Goal: Task Accomplishment & Management: Manage account settings

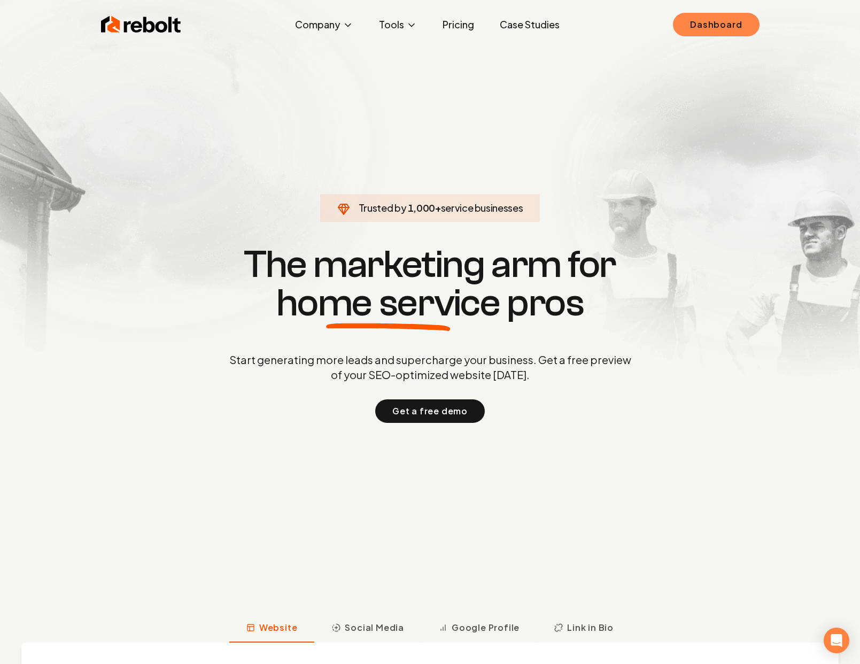
click at [739, 17] on link "Dashboard" at bounding box center [716, 25] width 86 height 24
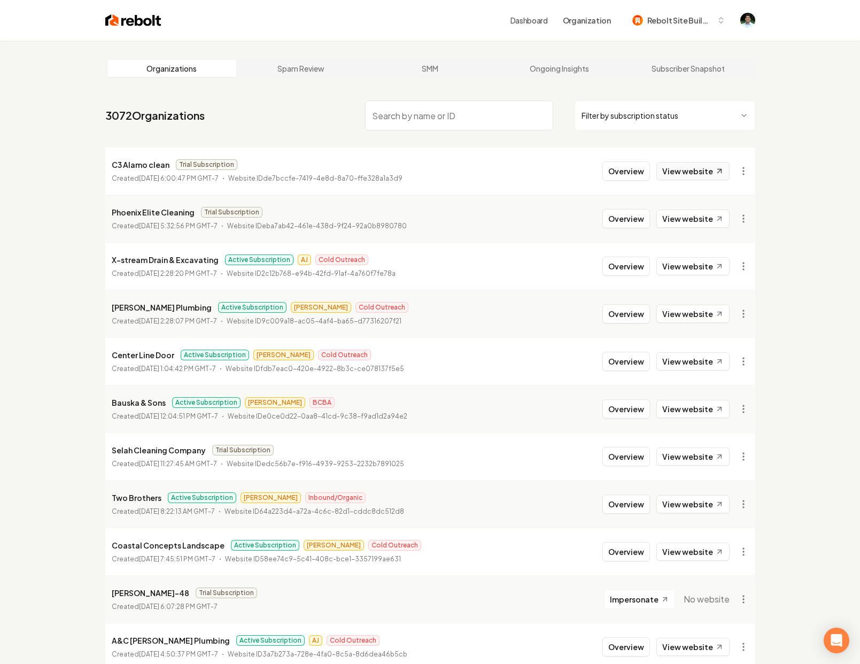
click at [699, 167] on link "View website" at bounding box center [692, 171] width 73 height 18
click at [686, 220] on link "View website" at bounding box center [692, 218] width 73 height 18
click at [720, 461] on icon at bounding box center [718, 456] width 9 height 9
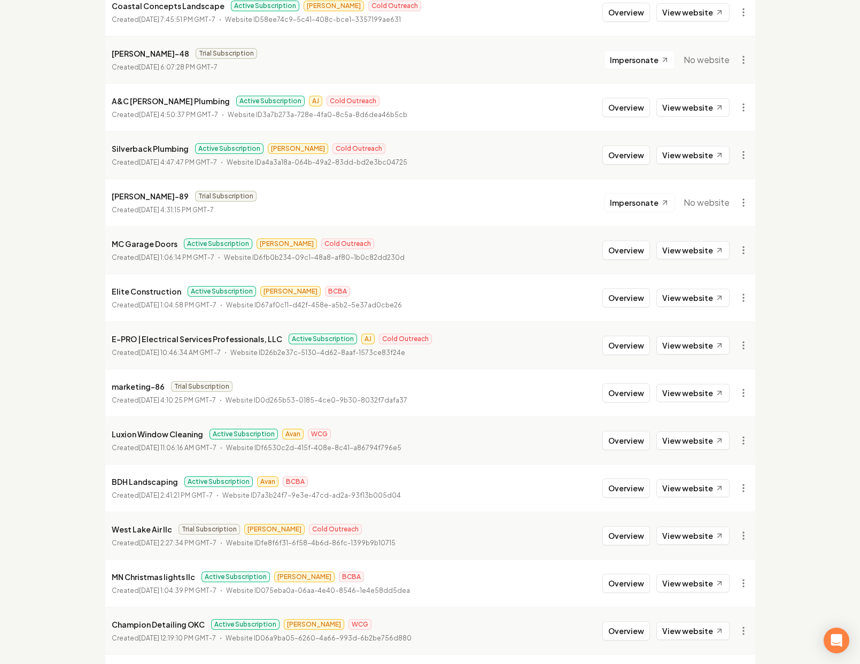
scroll to position [540, 0]
click at [691, 539] on link "View website" at bounding box center [692, 534] width 73 height 18
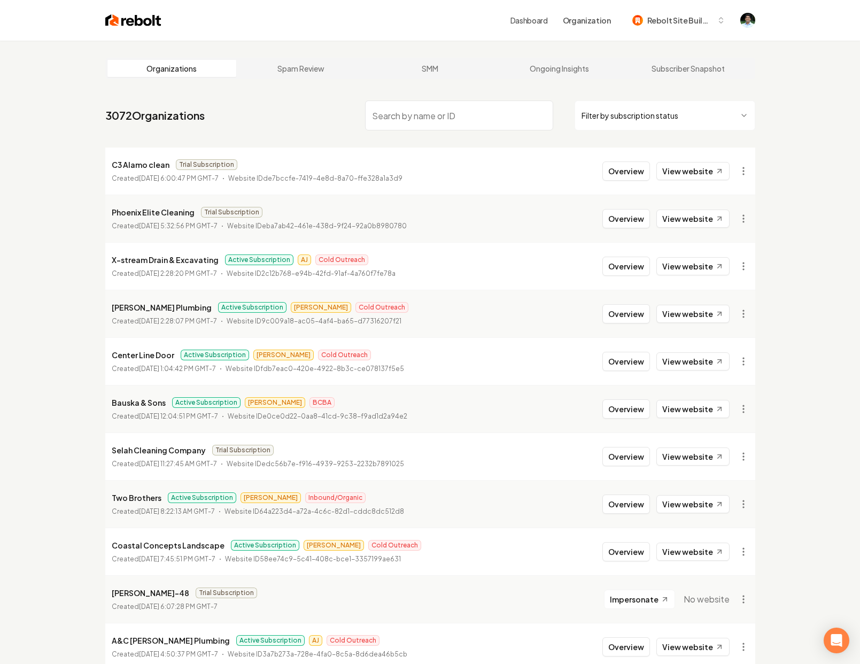
click at [492, 114] on input "search" at bounding box center [459, 115] width 188 height 30
paste input "Esco Heating And Cooling"
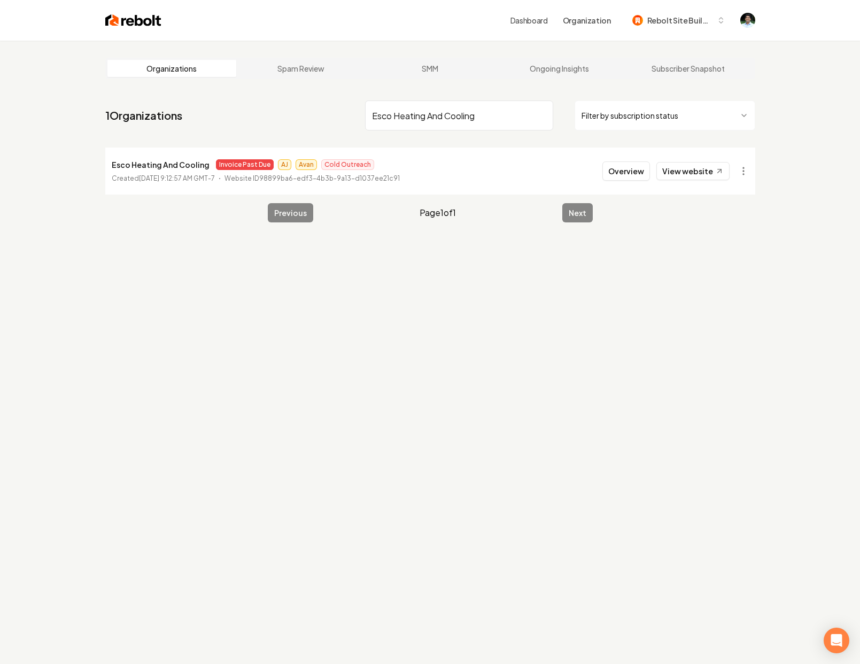
click at [500, 120] on input "Esco Heating And Cooling" at bounding box center [459, 115] width 188 height 30
click at [474, 119] on input "Esco Heating And Cooling" at bounding box center [459, 115] width 188 height 30
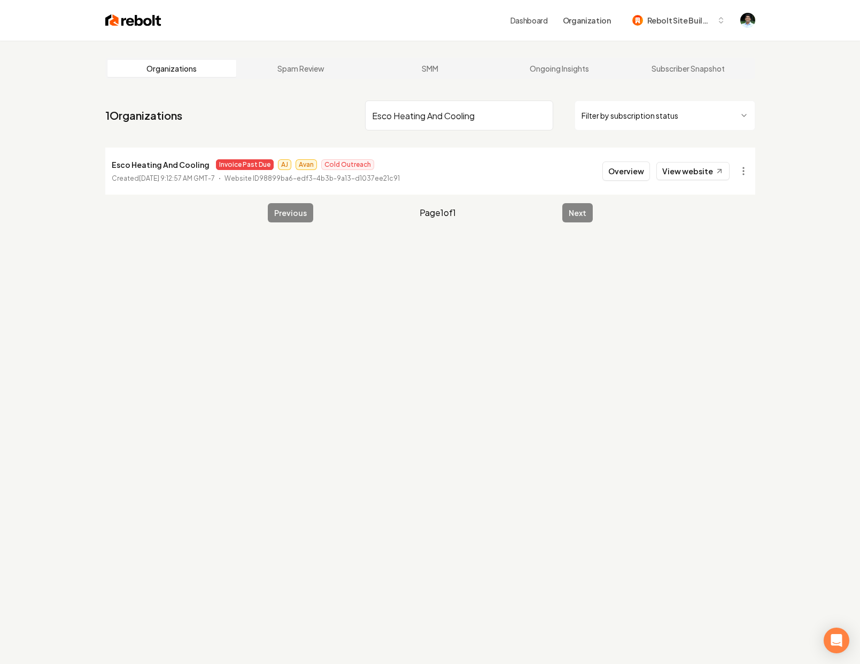
click at [474, 119] on input "Esco Heating And Cooling" at bounding box center [459, 115] width 188 height 30
click at [490, 114] on input "Esco Heating And Cooling" at bounding box center [459, 115] width 188 height 30
click at [749, 175] on html "Dashboard Organization Rebolt Site Builder Organizations Spam Review SMM Ongoin…" at bounding box center [430, 332] width 860 height 664
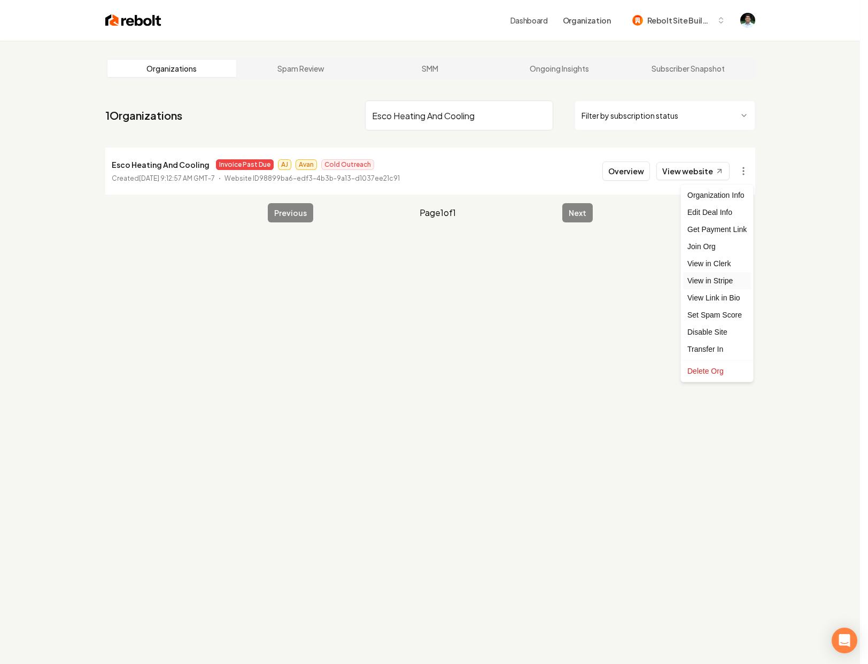
click at [721, 284] on link "View in Stripe" at bounding box center [717, 280] width 68 height 17
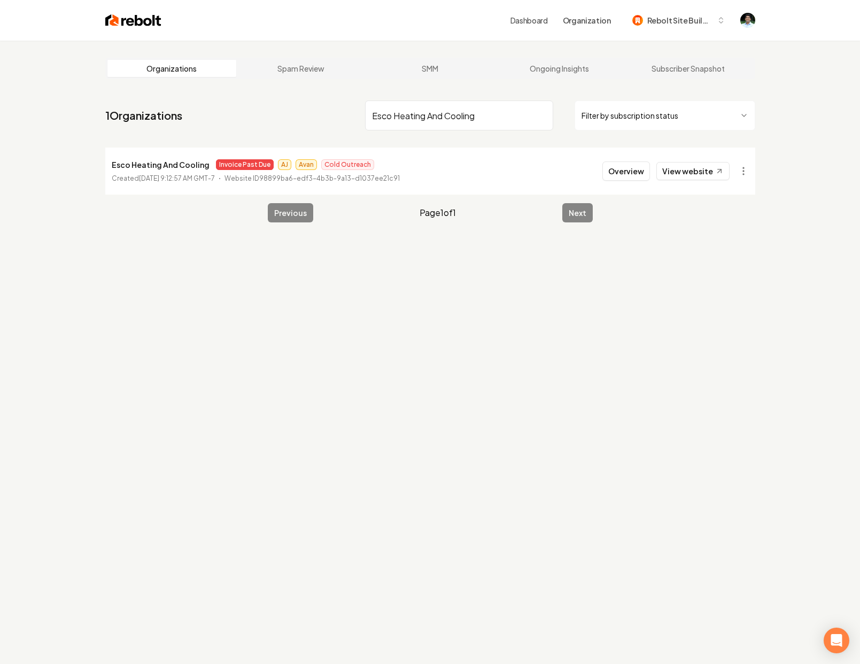
click at [444, 119] on input "Esco Heating And Cooling" at bounding box center [459, 115] width 188 height 30
paste input "James Gang Waterworks Llc"
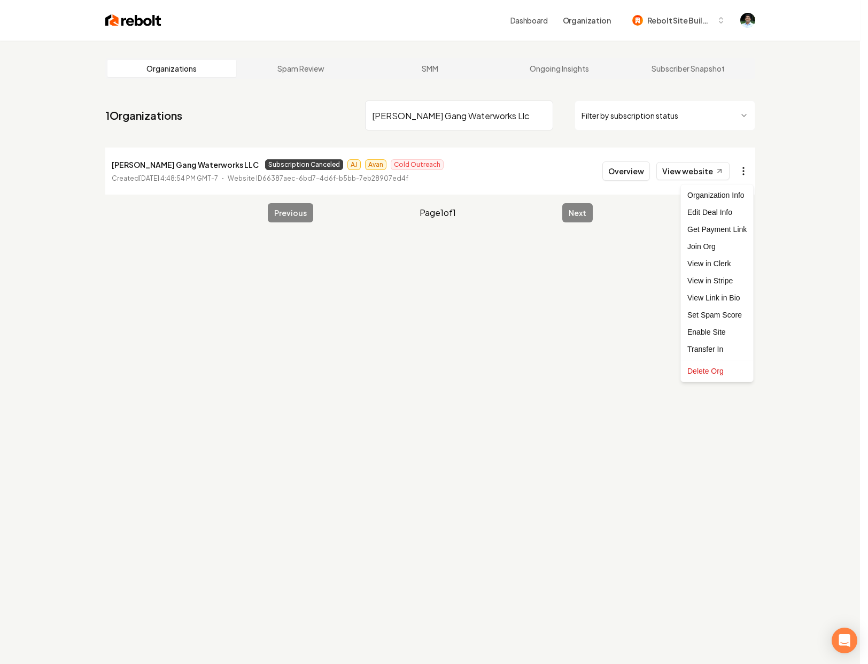
click at [745, 168] on html "Dashboard Organization Rebolt Site Builder Organizations Spam Review SMM Ongoin…" at bounding box center [434, 332] width 868 height 664
click at [708, 285] on link "View in Stripe" at bounding box center [717, 280] width 68 height 17
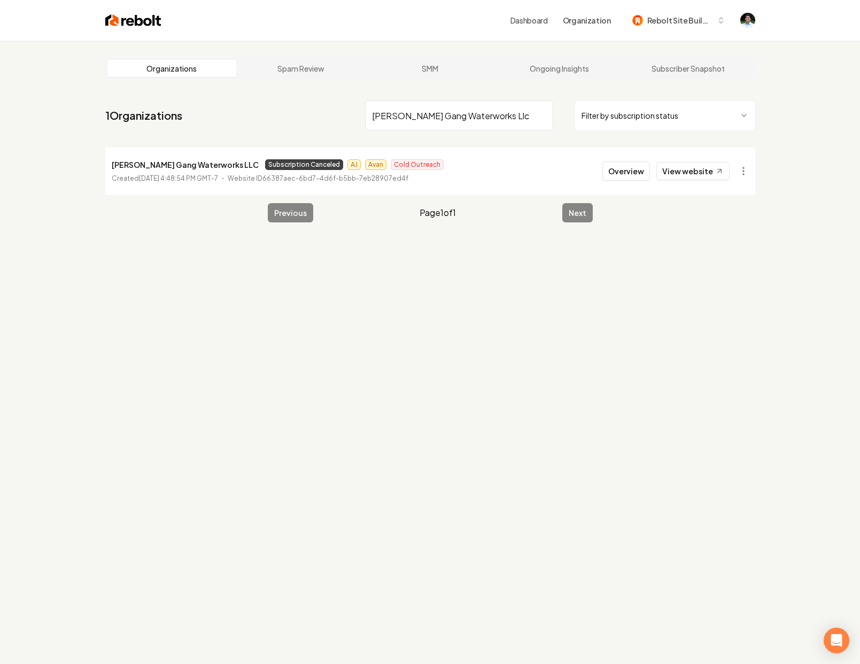
click at [488, 119] on input "James Gang Waterworks Llc" at bounding box center [459, 115] width 188 height 30
paste input "Herlin Heating,"
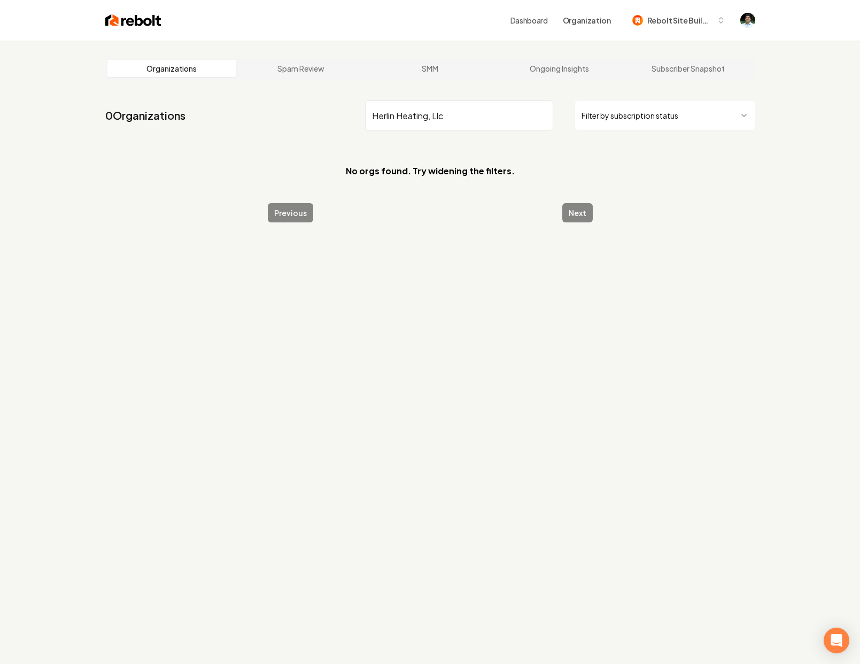
click at [460, 113] on input "Herlin Heating, Llc" at bounding box center [459, 115] width 188 height 30
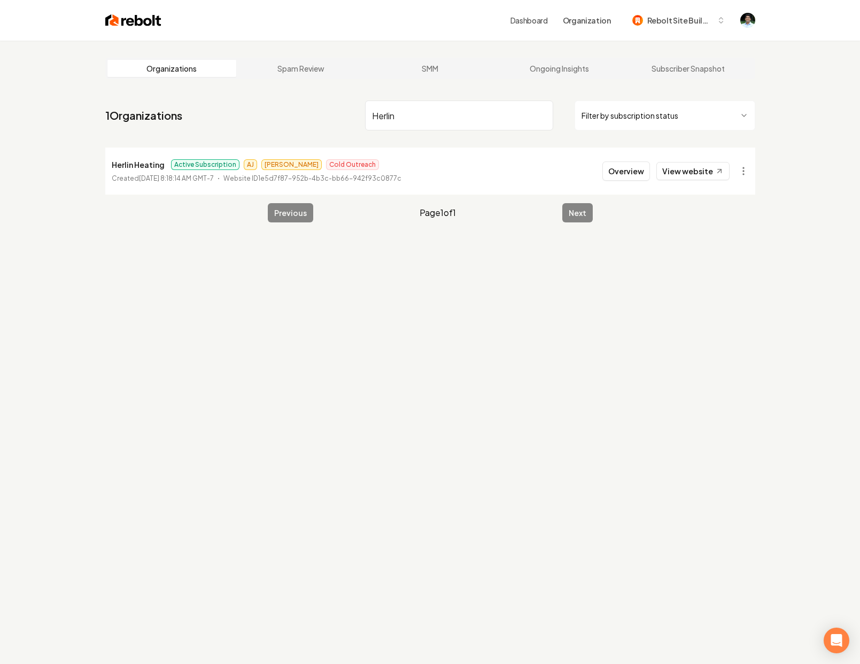
type input "Herlin"
click at [115, 167] on p "Herlin Heating" at bounding box center [138, 164] width 53 height 13
click at [748, 165] on html "Dashboard Organization Rebolt Site Builder Organizations Spam Review SMM Ongoin…" at bounding box center [430, 332] width 860 height 664
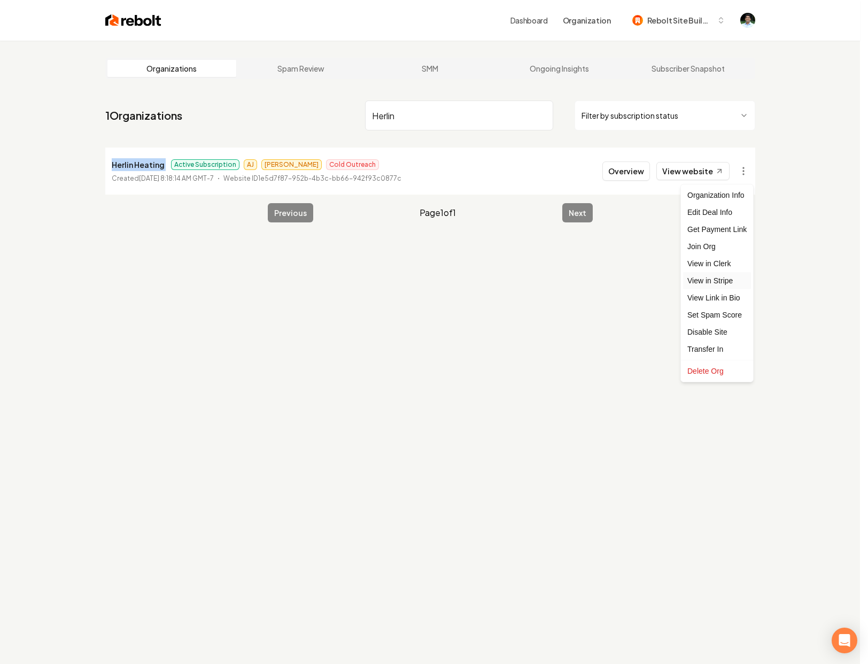
click at [720, 280] on link "View in Stripe" at bounding box center [717, 280] width 68 height 17
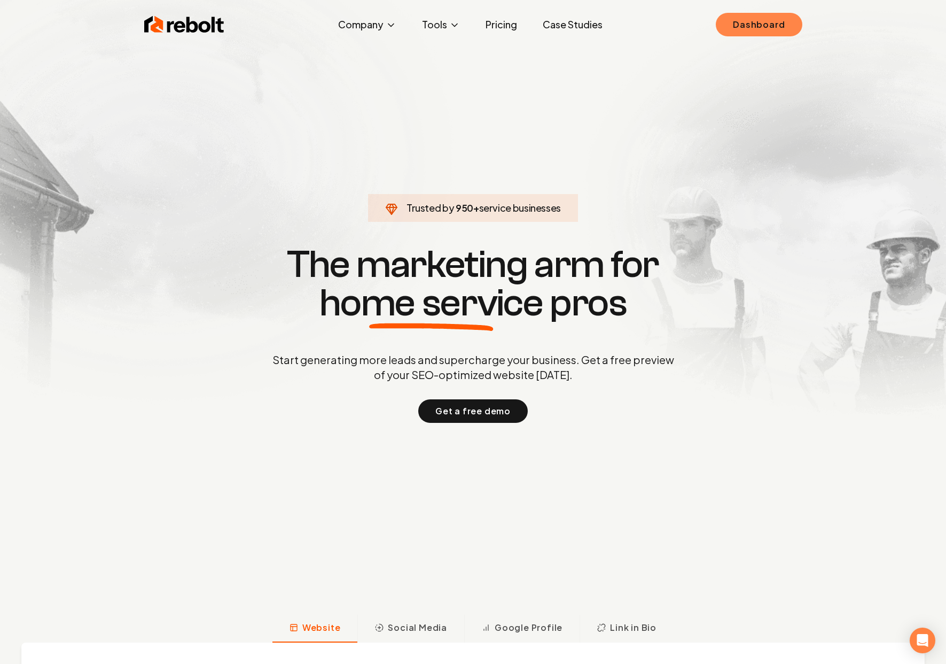
click at [767, 29] on link "Dashboard" at bounding box center [759, 25] width 86 height 24
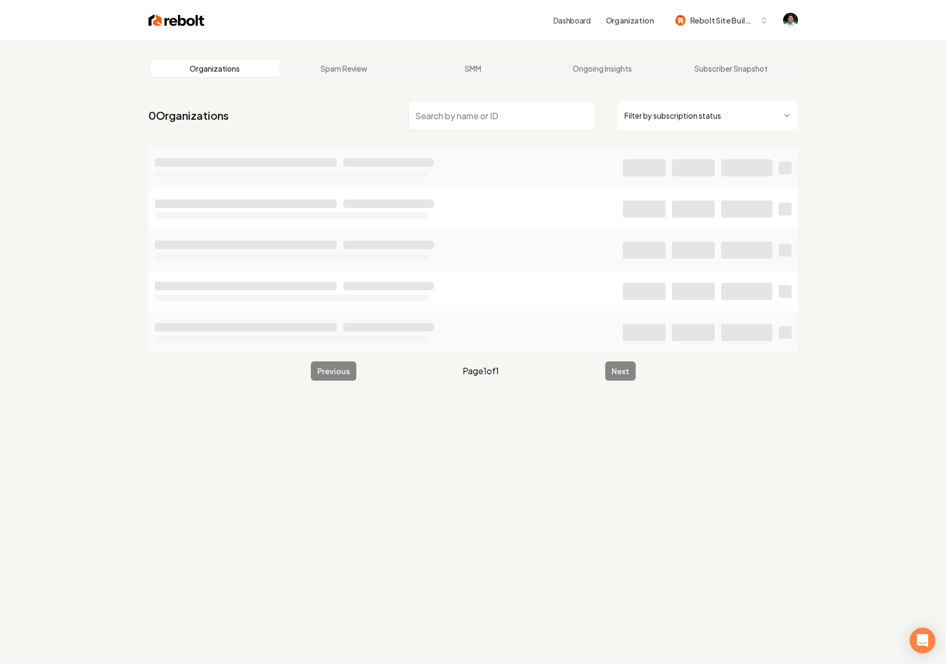
click at [470, 114] on input "search" at bounding box center [502, 115] width 188 height 30
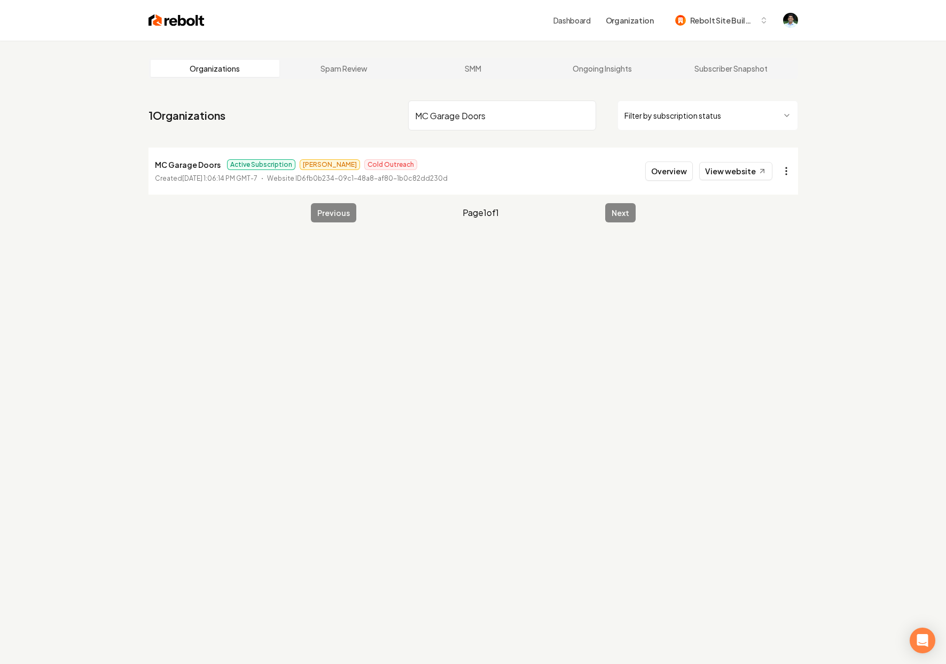
click at [789, 172] on html "Dashboard Organization Rebolt Site Builder Organizations Spam Review SMM Ongoin…" at bounding box center [473, 332] width 946 height 664
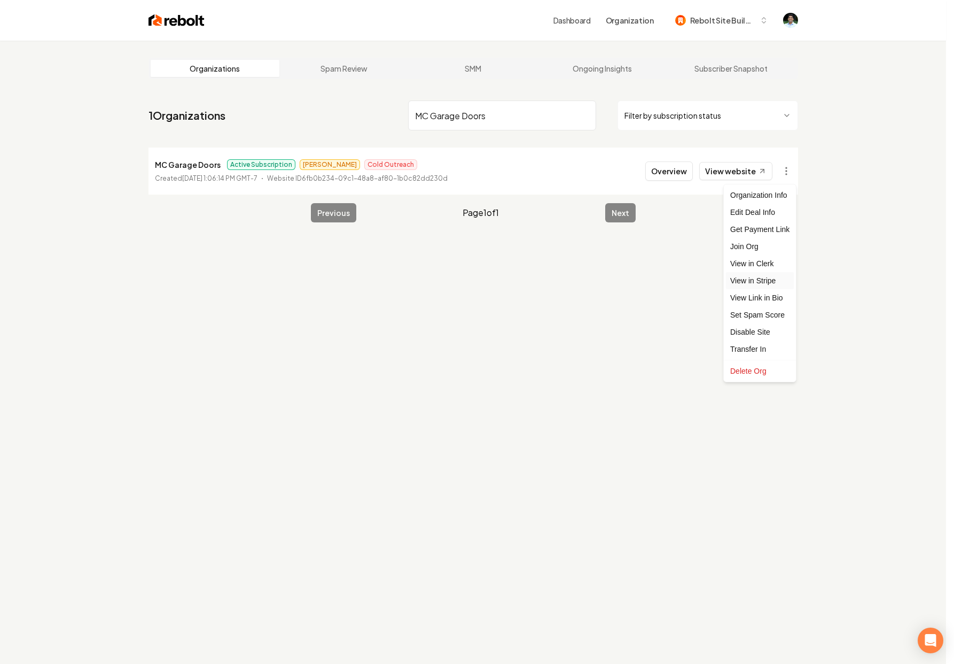
click at [759, 278] on link "View in Stripe" at bounding box center [760, 280] width 68 height 17
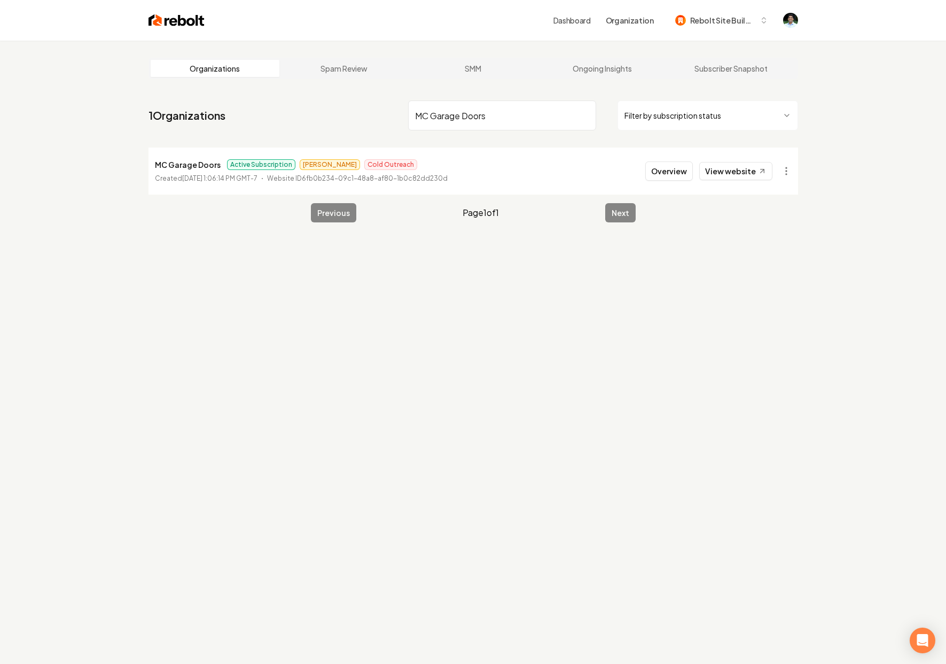
click at [453, 117] on input "MC Garage Doors" at bounding box center [502, 115] width 188 height 30
paste input "Center Line Door"
type input "Center Line Door"
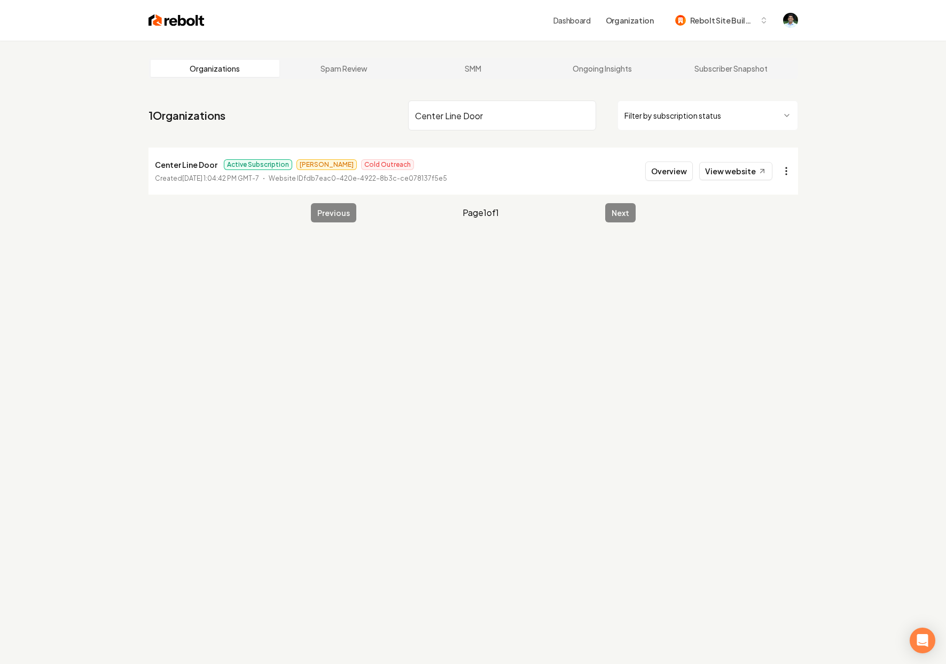
click at [783, 169] on html "Dashboard Organization Rebolt Site Builder Organizations Spam Review SMM Ongoin…" at bounding box center [473, 332] width 946 height 664
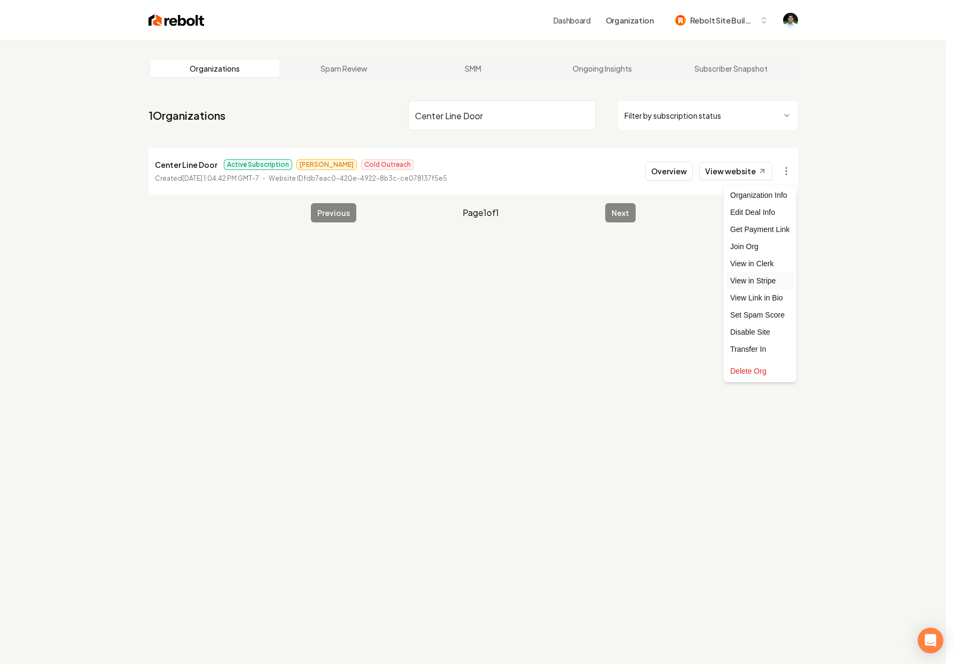
click at [773, 283] on link "View in Stripe" at bounding box center [760, 280] width 68 height 17
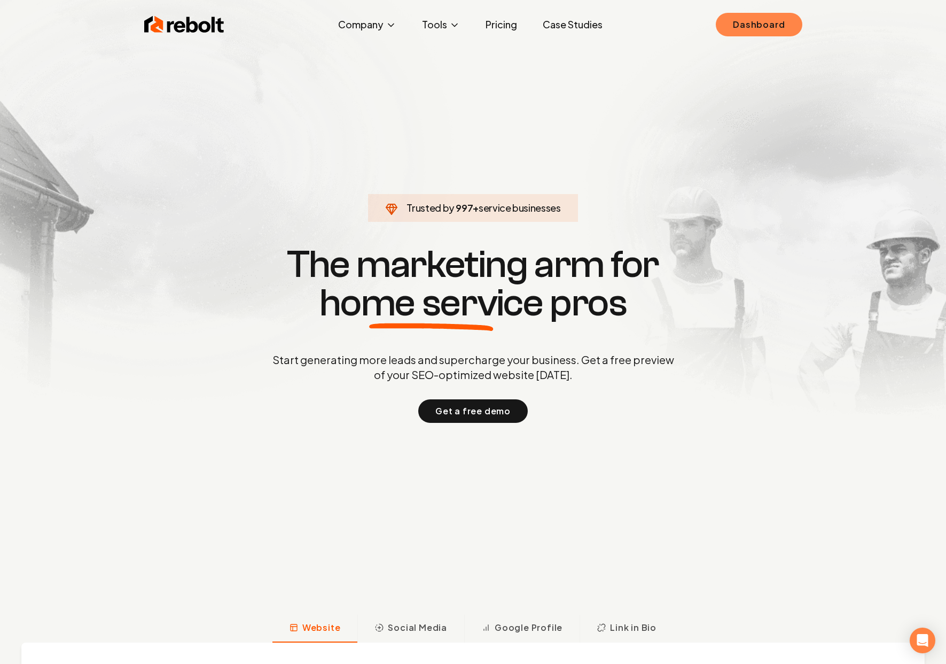
click at [769, 18] on link "Dashboard" at bounding box center [759, 25] width 86 height 24
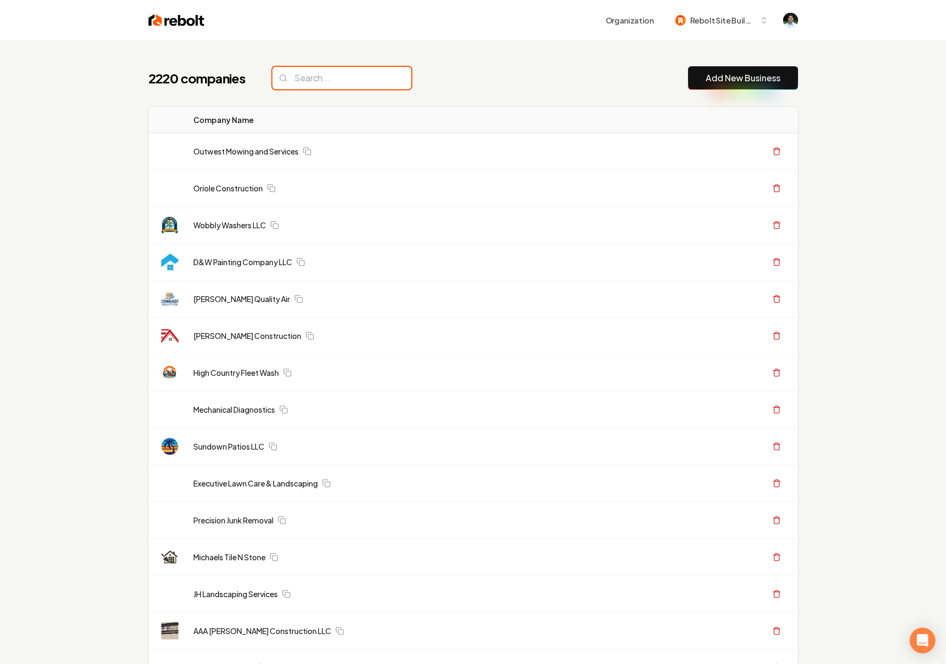
click at [330, 75] on input "search" at bounding box center [341, 78] width 139 height 22
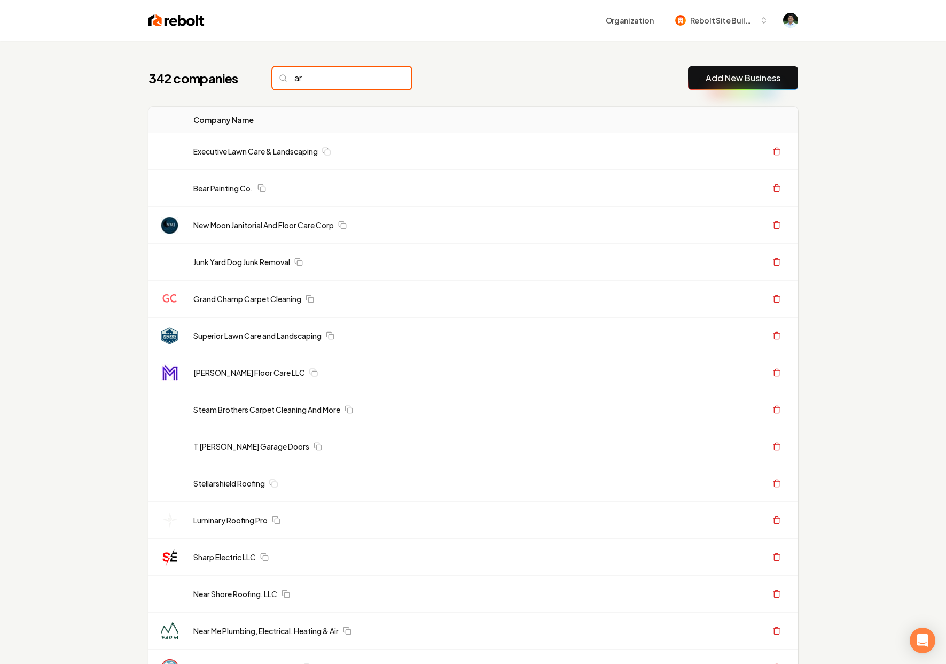
type input "ar"
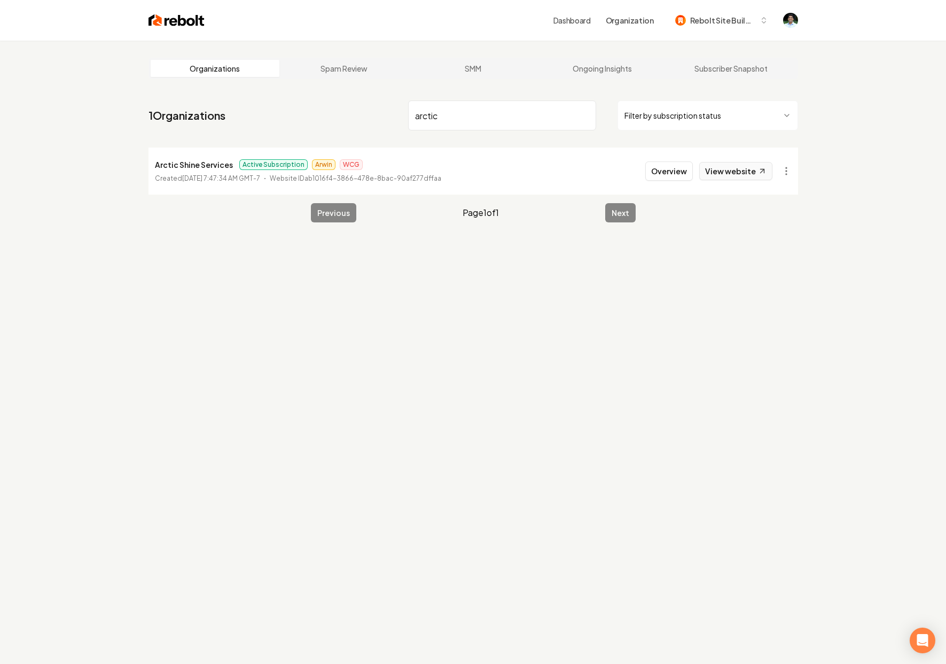
type input "arctic"
click at [752, 170] on link "View website" at bounding box center [735, 171] width 73 height 18
